Goal: Task Accomplishment & Management: Manage account settings

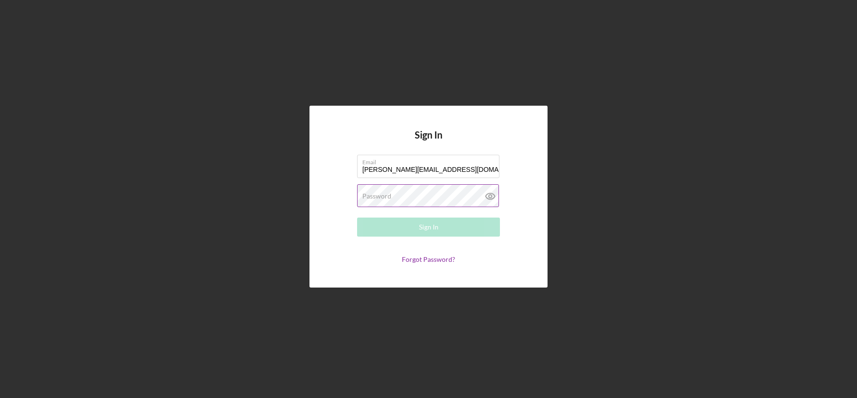
type input "[PERSON_NAME][EMAIL_ADDRESS][DOMAIN_NAME]"
click at [411, 229] on button "Sign In" at bounding box center [428, 227] width 143 height 19
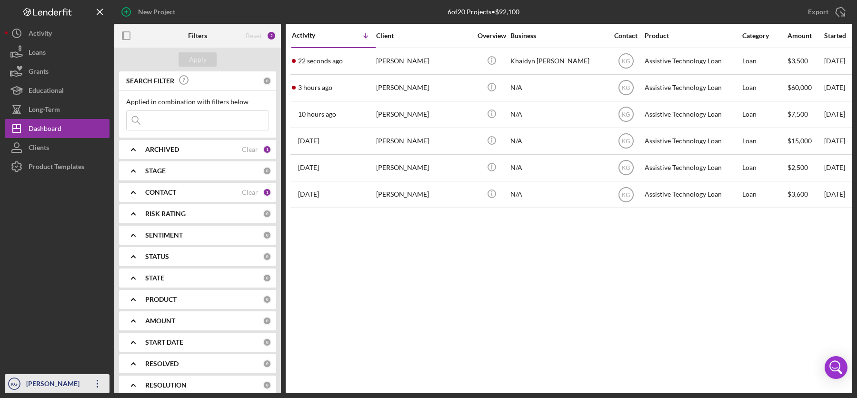
click at [38, 385] on div "[PERSON_NAME]" at bounding box center [55, 384] width 62 height 21
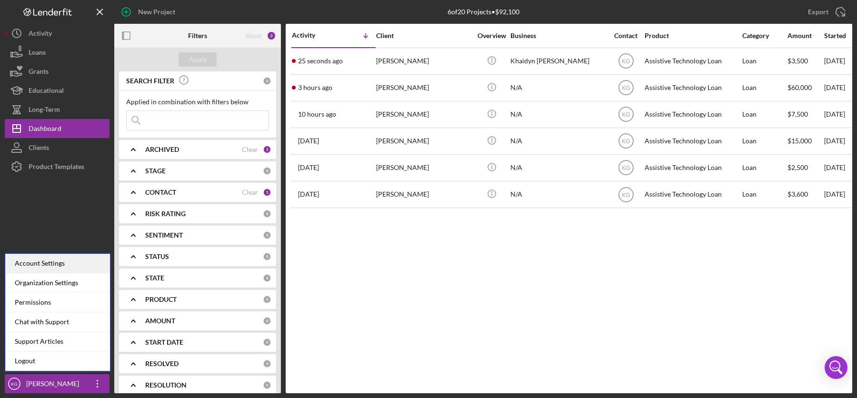
click at [46, 264] on div "Account Settings" at bounding box center [57, 264] width 105 height 20
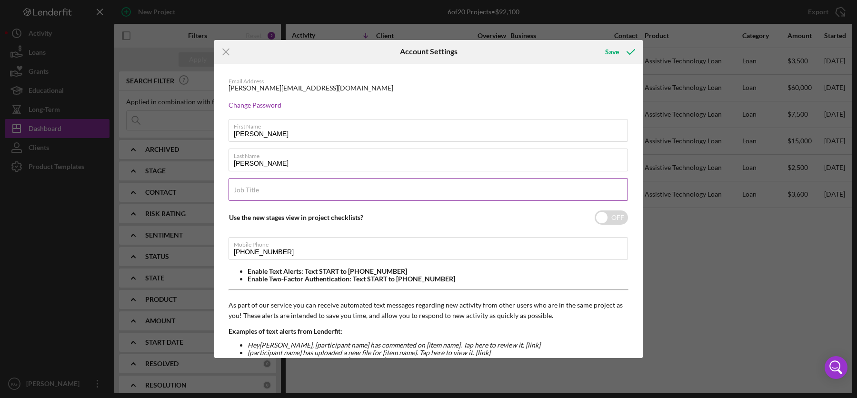
click at [252, 194] on input "Job Title" at bounding box center [428, 189] width 399 height 23
type input "Program Director"
click at [287, 251] on input "[PHONE_NUMBER]" at bounding box center [428, 248] width 399 height 23
type input "[PHONE_NUMBER]"
click at [626, 274] on div "Email Address [PERSON_NAME][EMAIL_ADDRESS][DOMAIN_NAME] Change Password First N…" at bounding box center [428, 276] width 428 height 424
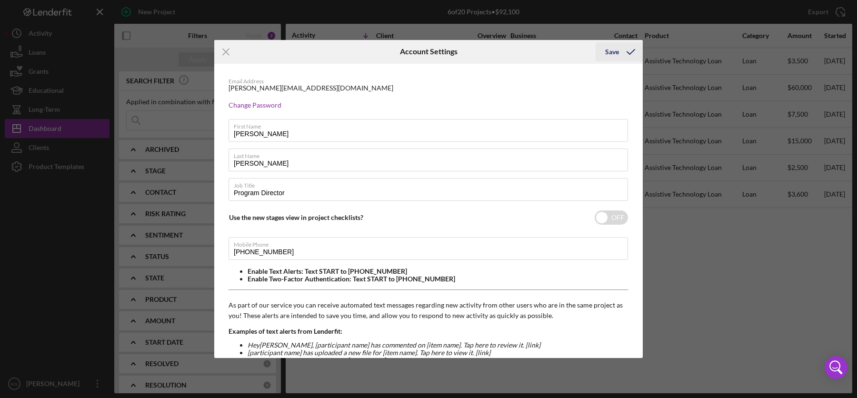
click at [610, 51] on div "Save" at bounding box center [612, 51] width 14 height 19
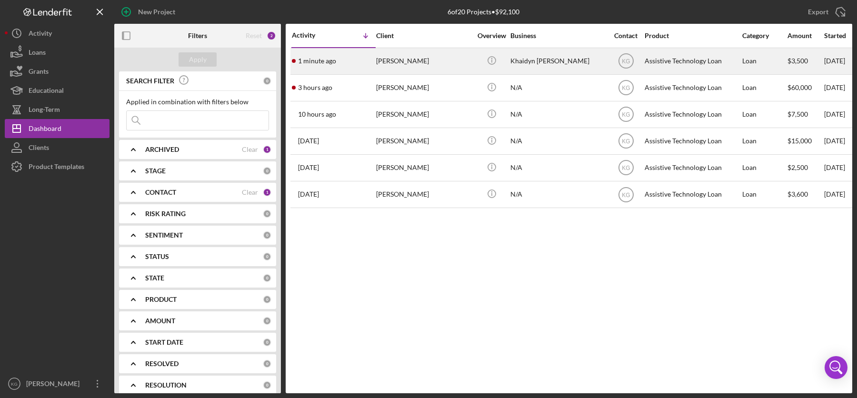
click at [407, 59] on div "[PERSON_NAME]" at bounding box center [423, 61] width 95 height 25
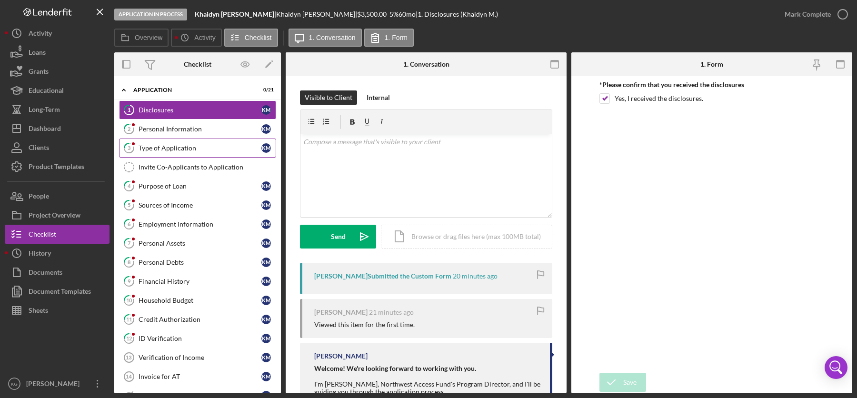
click at [189, 148] on div "Type of Application" at bounding box center [200, 148] width 123 height 8
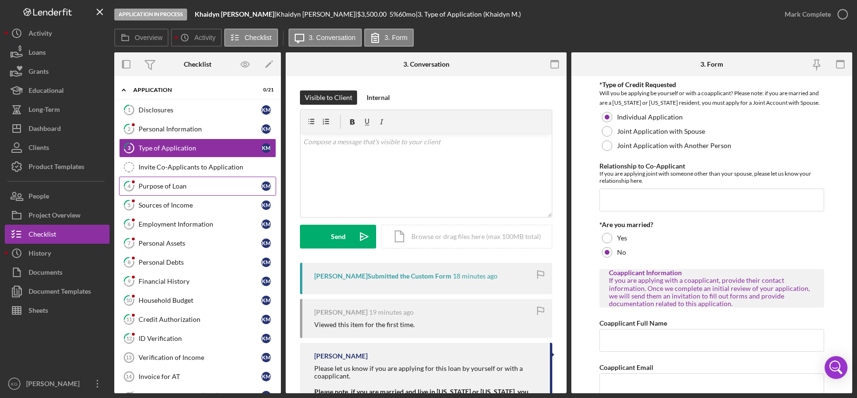
click at [171, 186] on div "Purpose of Loan" at bounding box center [200, 186] width 123 height 8
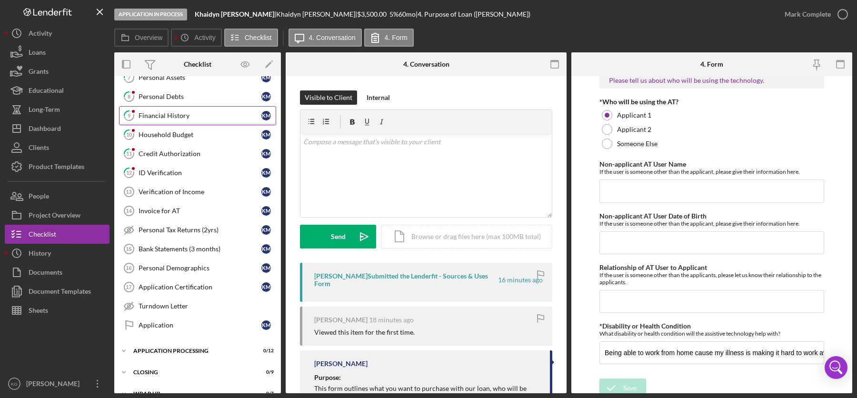
scroll to position [173, 0]
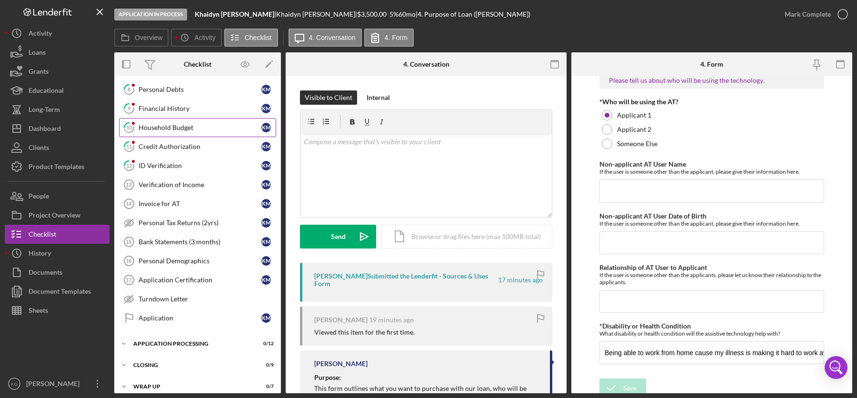
click at [181, 124] on div "Household Budget" at bounding box center [200, 128] width 123 height 8
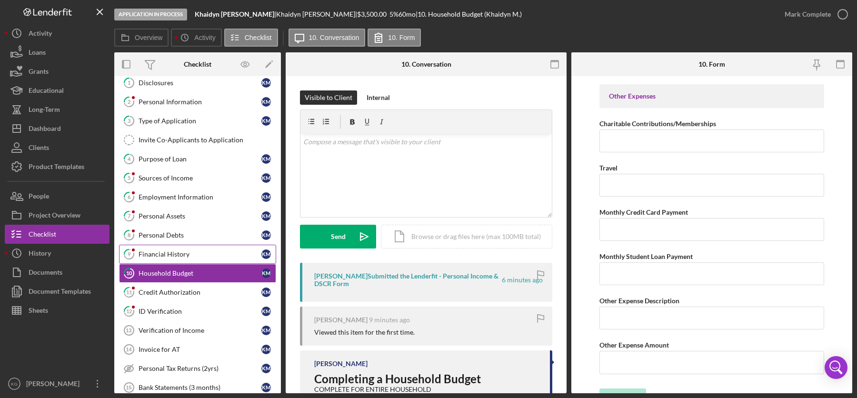
scroll to position [24, 0]
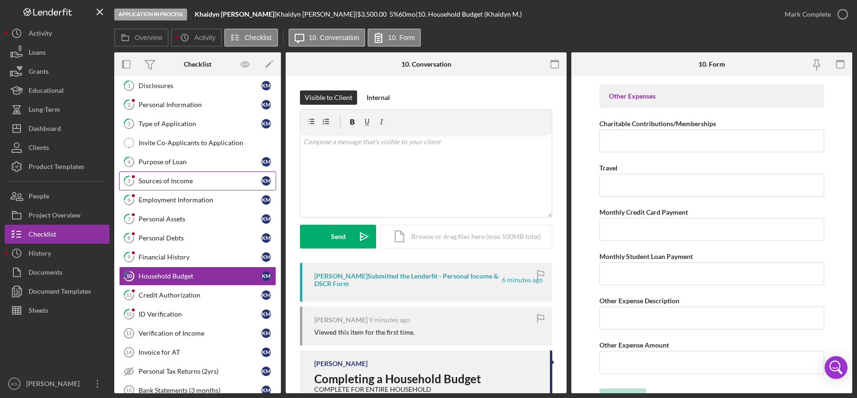
click at [150, 179] on div "Sources of Income" at bounding box center [200, 181] width 123 height 8
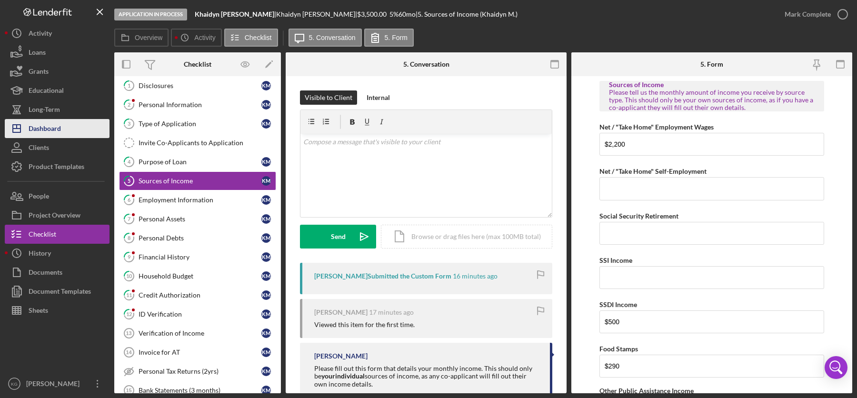
click at [50, 125] on div "Dashboard" at bounding box center [45, 129] width 32 height 21
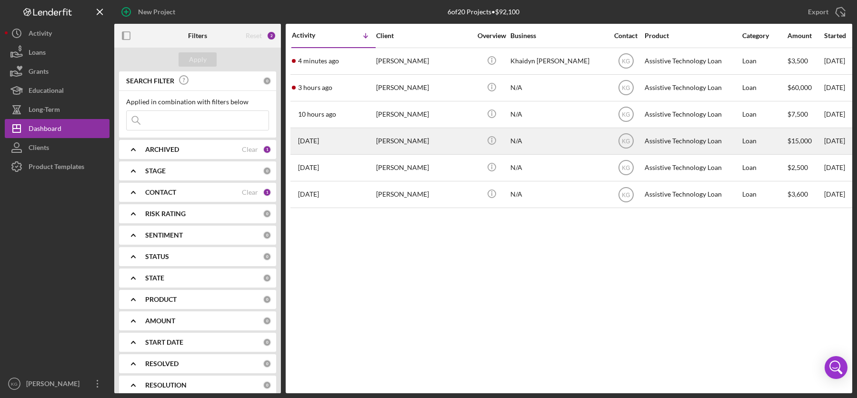
click at [332, 146] on div "[DATE] [PERSON_NAME]" at bounding box center [333, 141] width 83 height 25
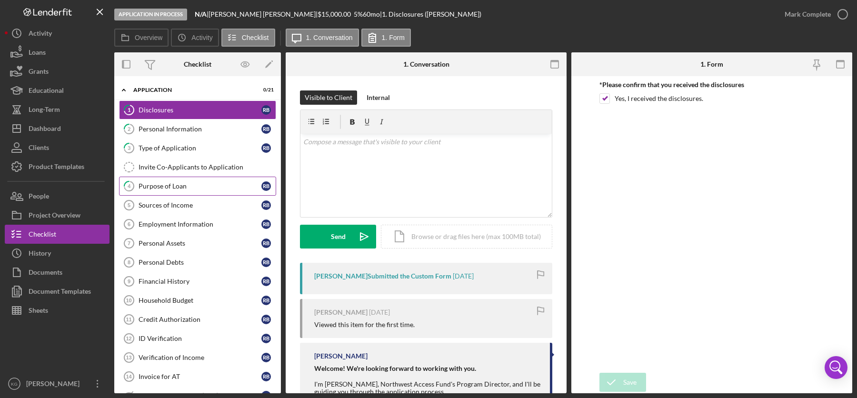
click at [158, 186] on div "Purpose of Loan" at bounding box center [200, 186] width 123 height 8
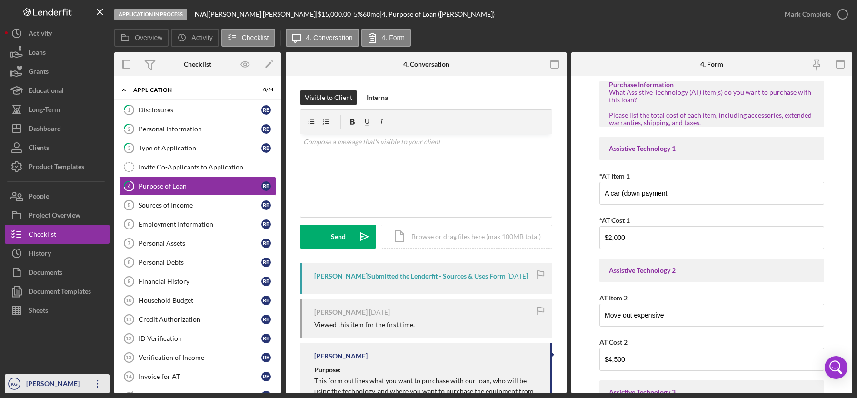
click at [51, 385] on div "[PERSON_NAME]" at bounding box center [55, 384] width 62 height 21
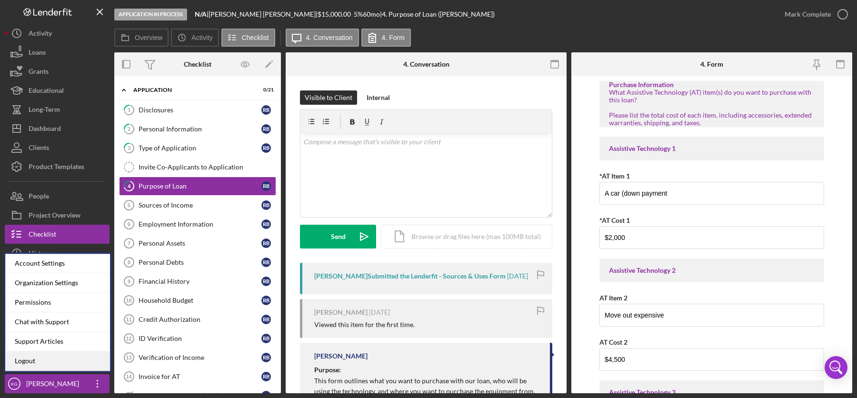
click at [44, 361] on link "Logout" at bounding box center [57, 361] width 105 height 20
